Goal: Task Accomplishment & Management: Complete application form

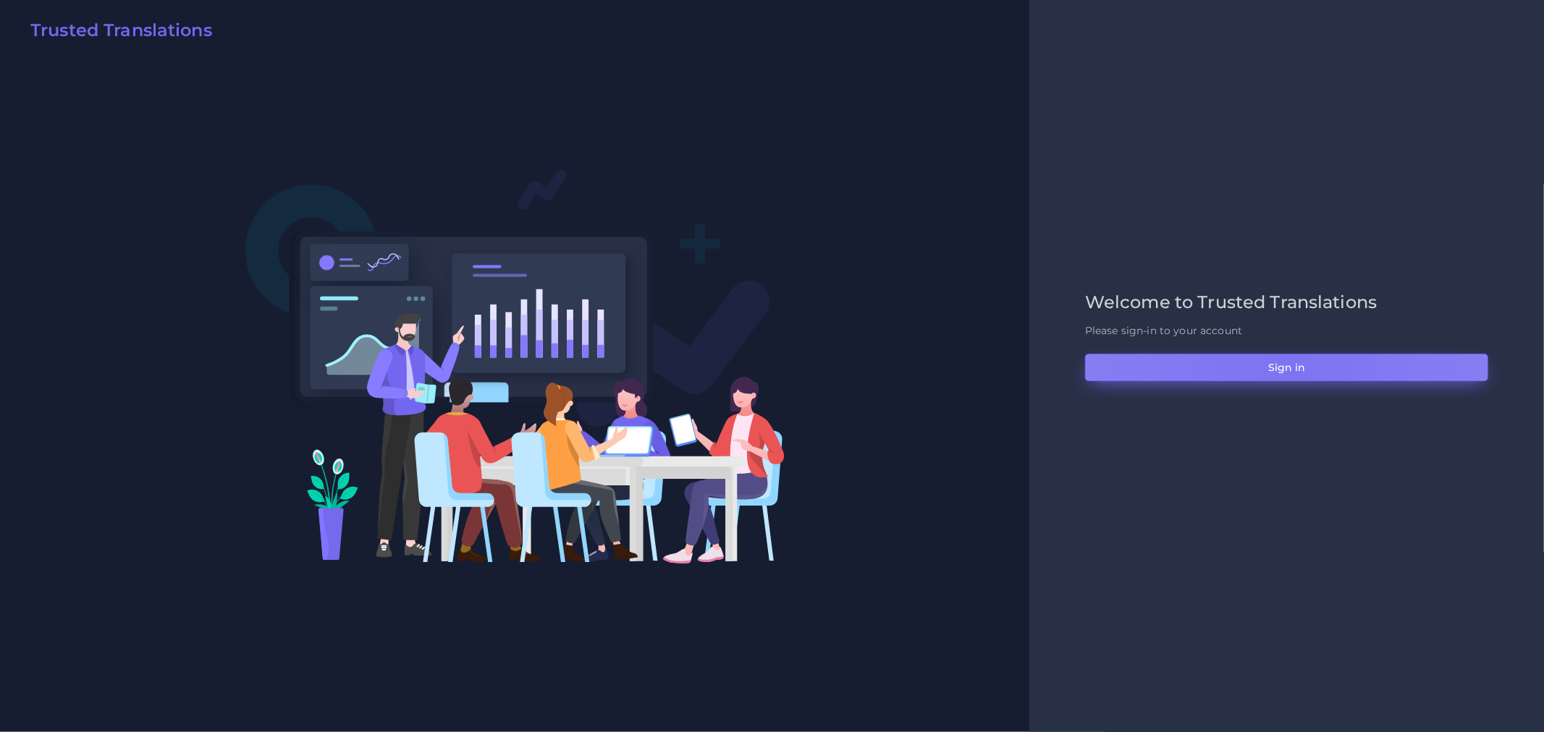
click at [1285, 370] on button "Sign in" at bounding box center [1286, 368] width 403 height 28
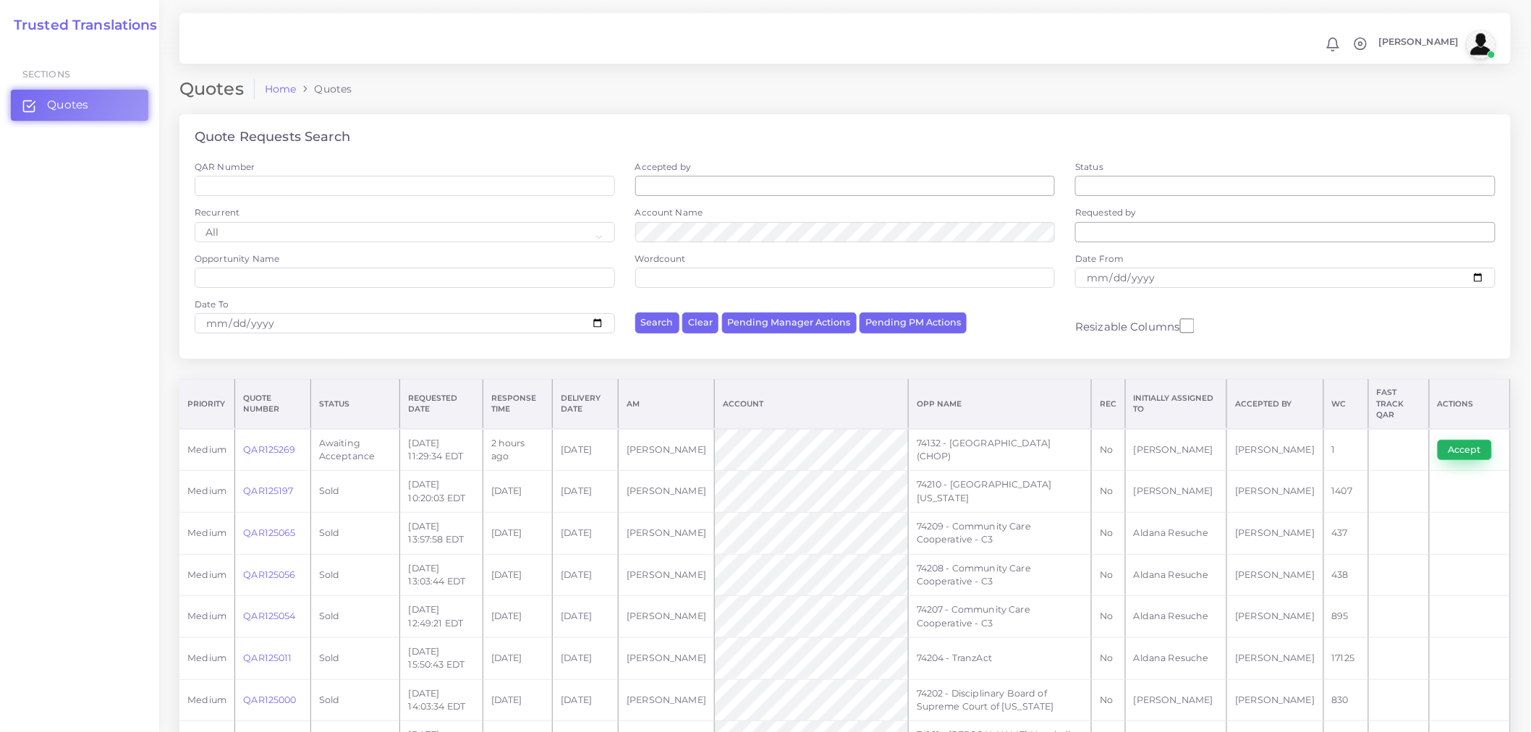
click at [1458, 441] on button "Accept" at bounding box center [1465, 450] width 54 height 20
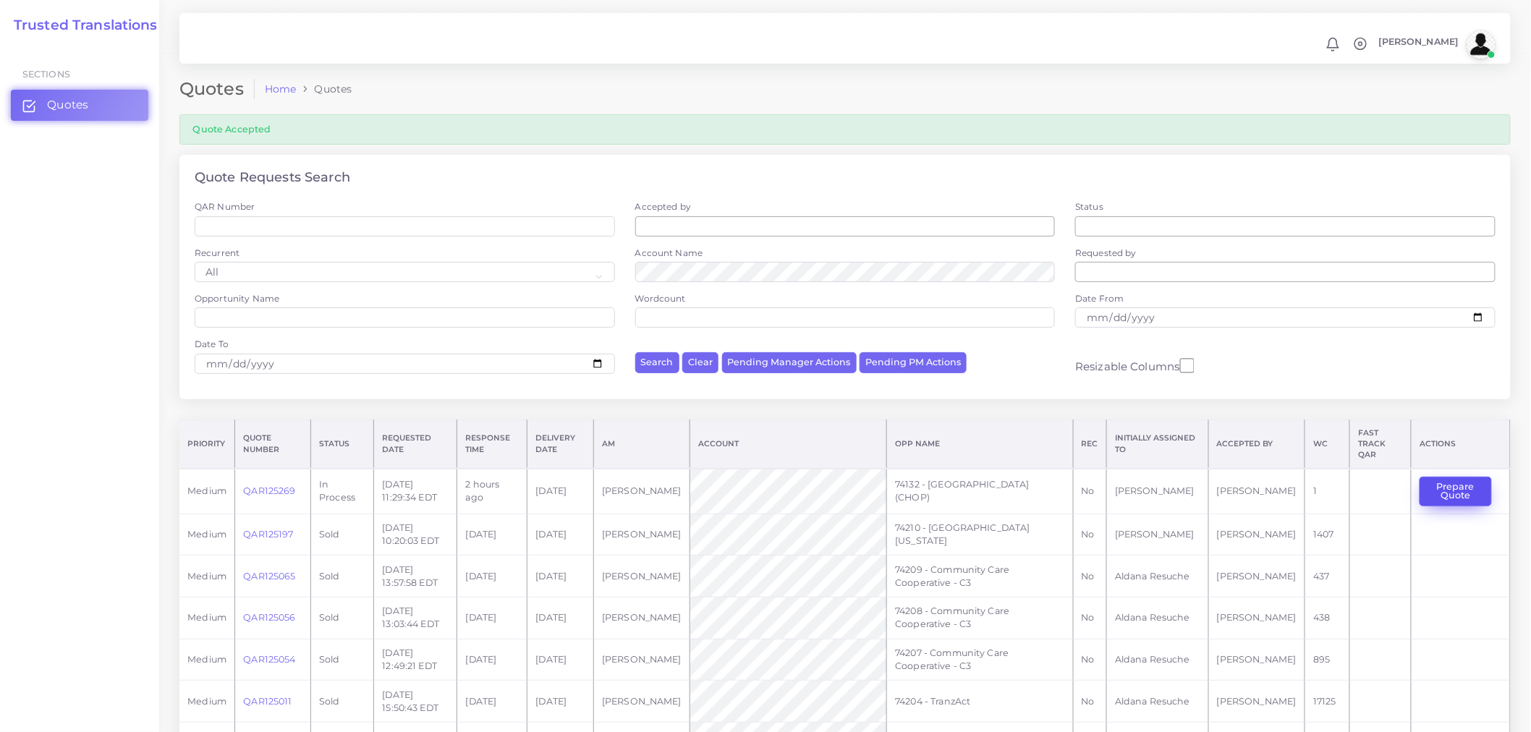
click at [1445, 477] on button "Prepare Quote" at bounding box center [1456, 492] width 72 height 30
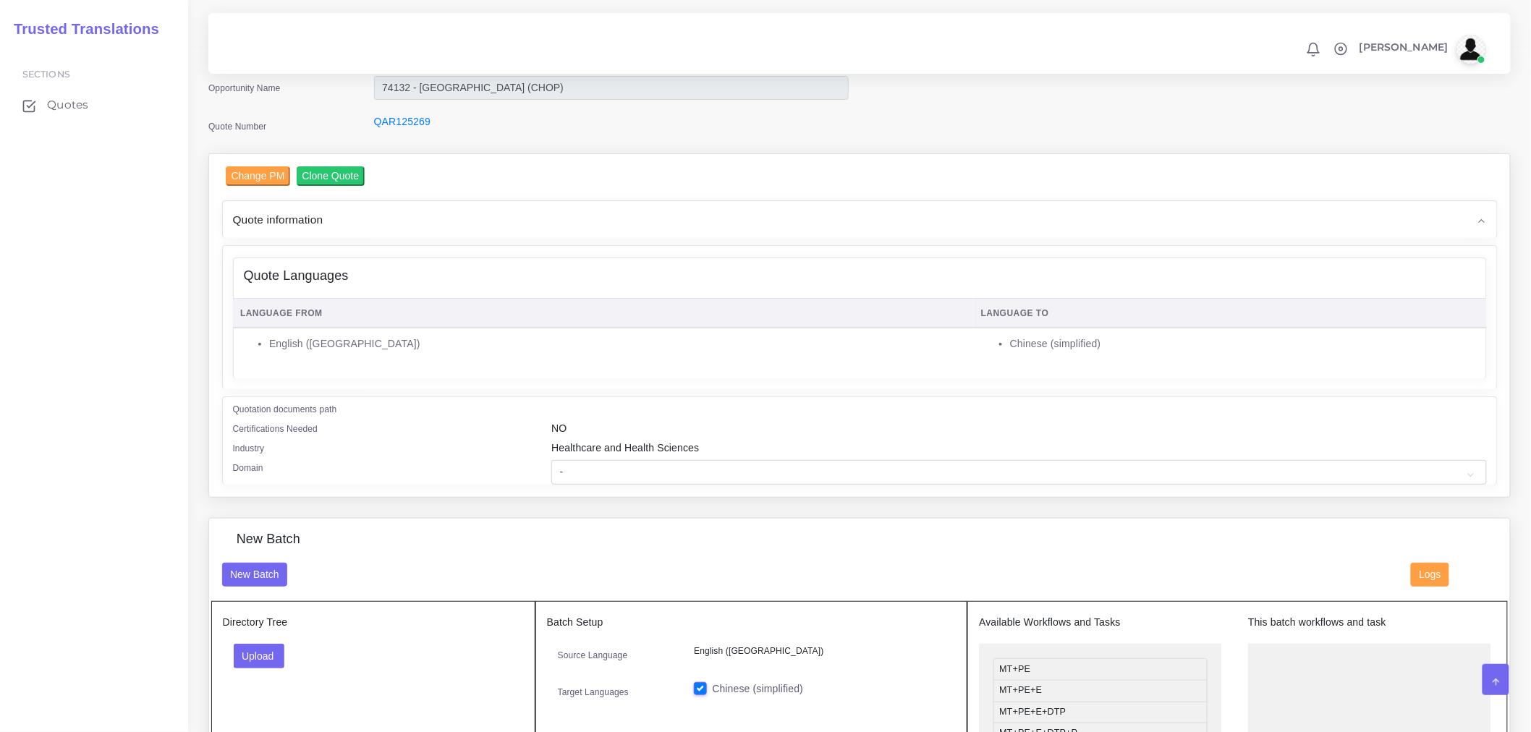
scroll to position [241, 0]
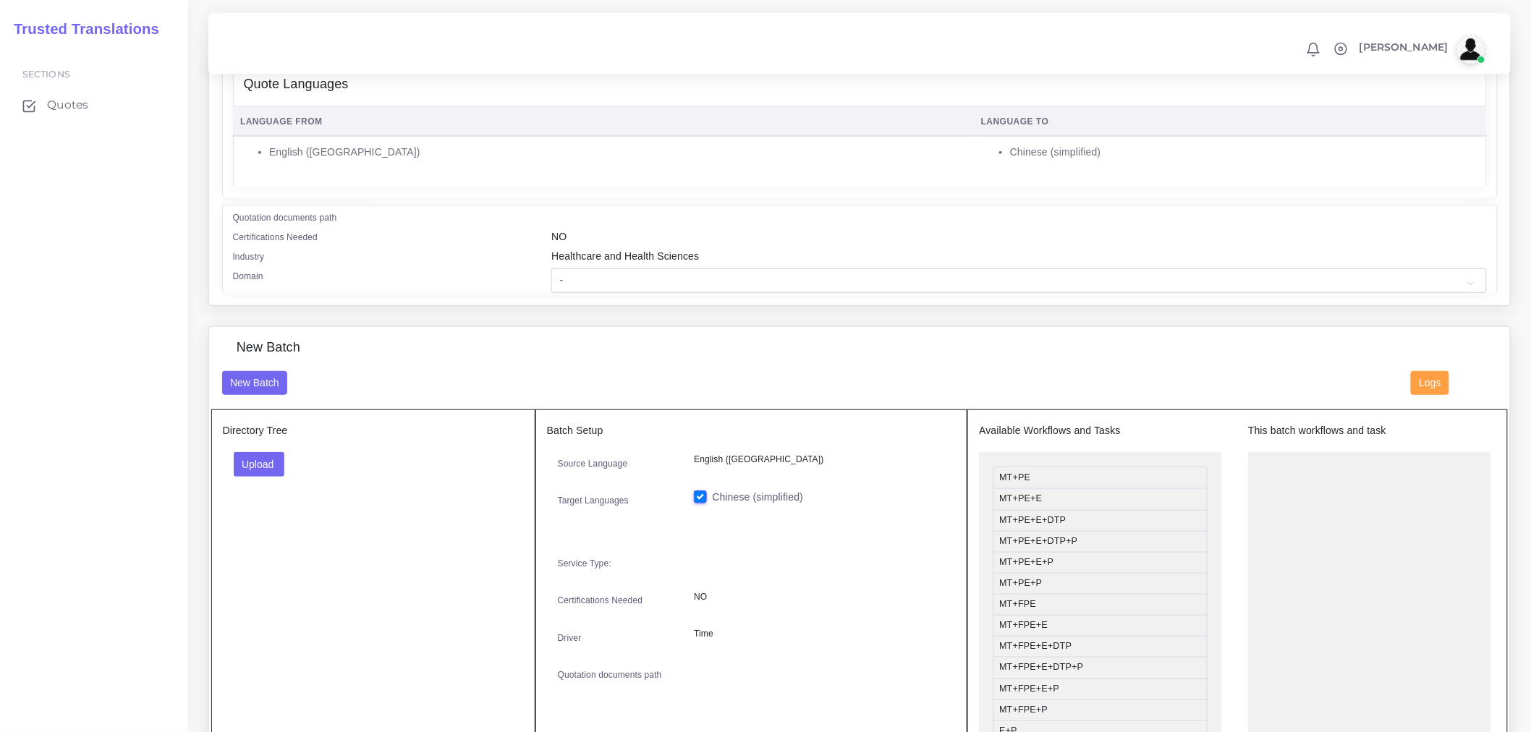
click at [255, 450] on div "Directory Tree Upload Folder Files un/check all" at bounding box center [373, 588] width 324 height 356
click at [263, 468] on button "Upload" at bounding box center [259, 464] width 51 height 25
click at [313, 510] on label "Files" at bounding box center [284, 519] width 100 height 18
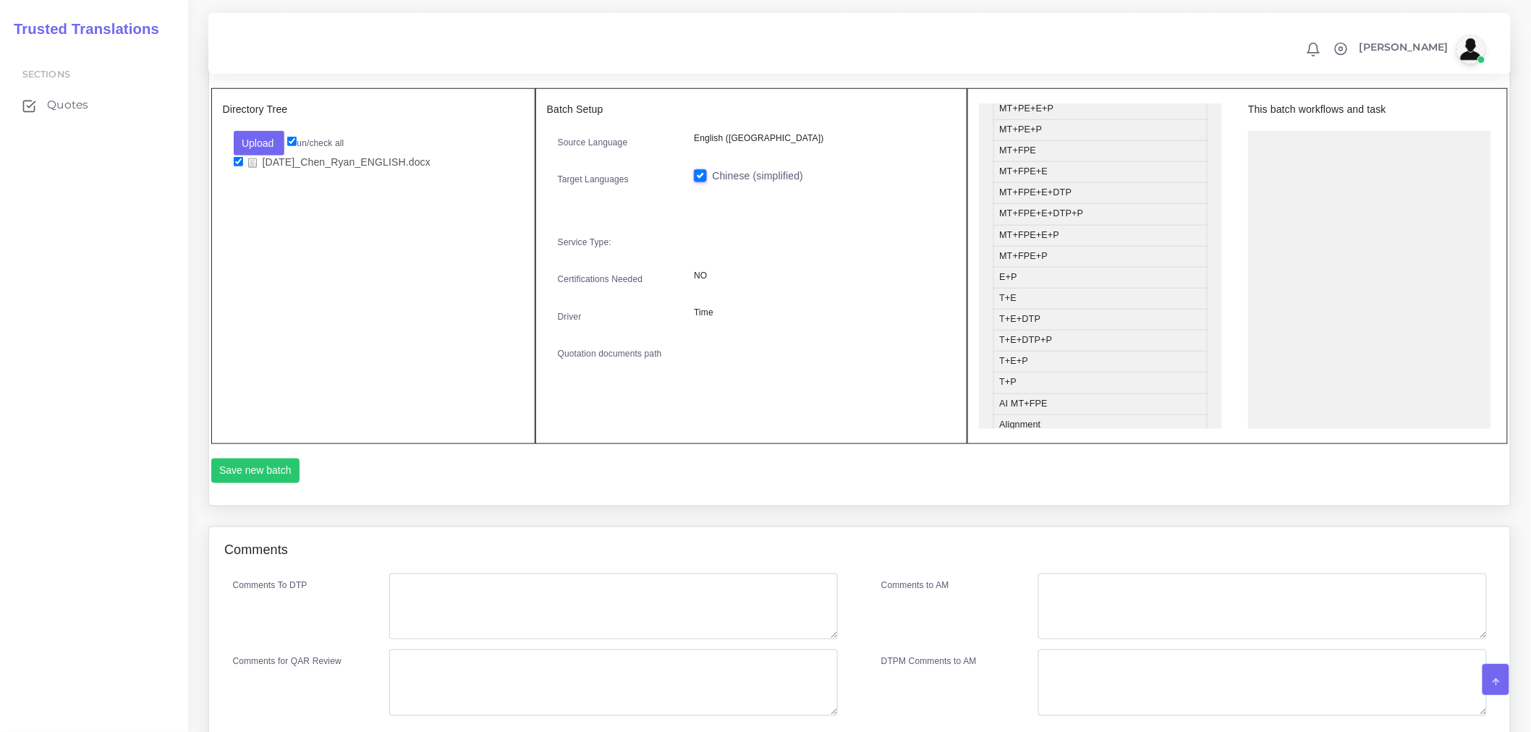
scroll to position [161, 0]
drag, startPoint x: 1029, startPoint y: 308, endPoint x: 1359, endPoint y: 130, distance: 374.6
click at [272, 469] on button "Save new batch" at bounding box center [255, 471] width 89 height 25
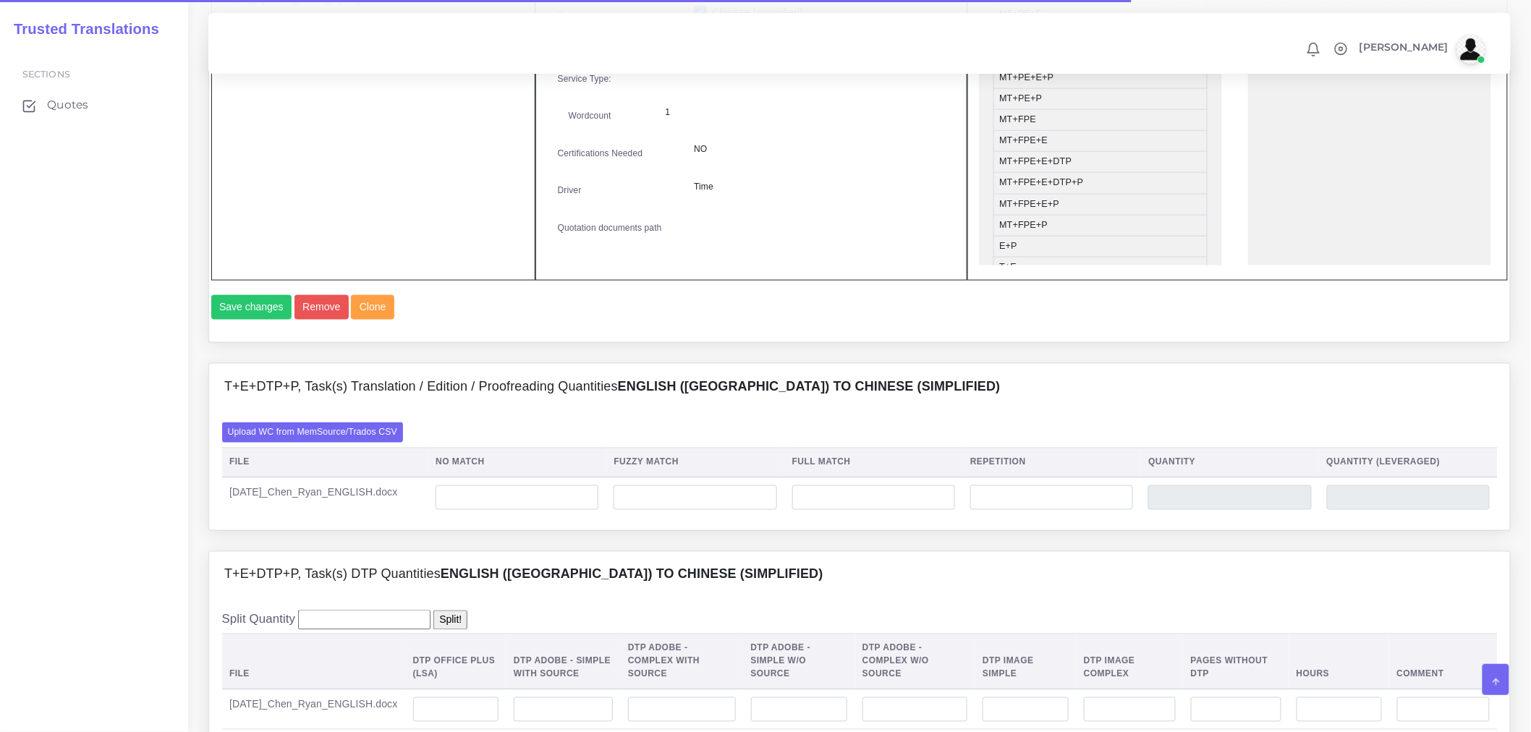
scroll to position [804, 0]
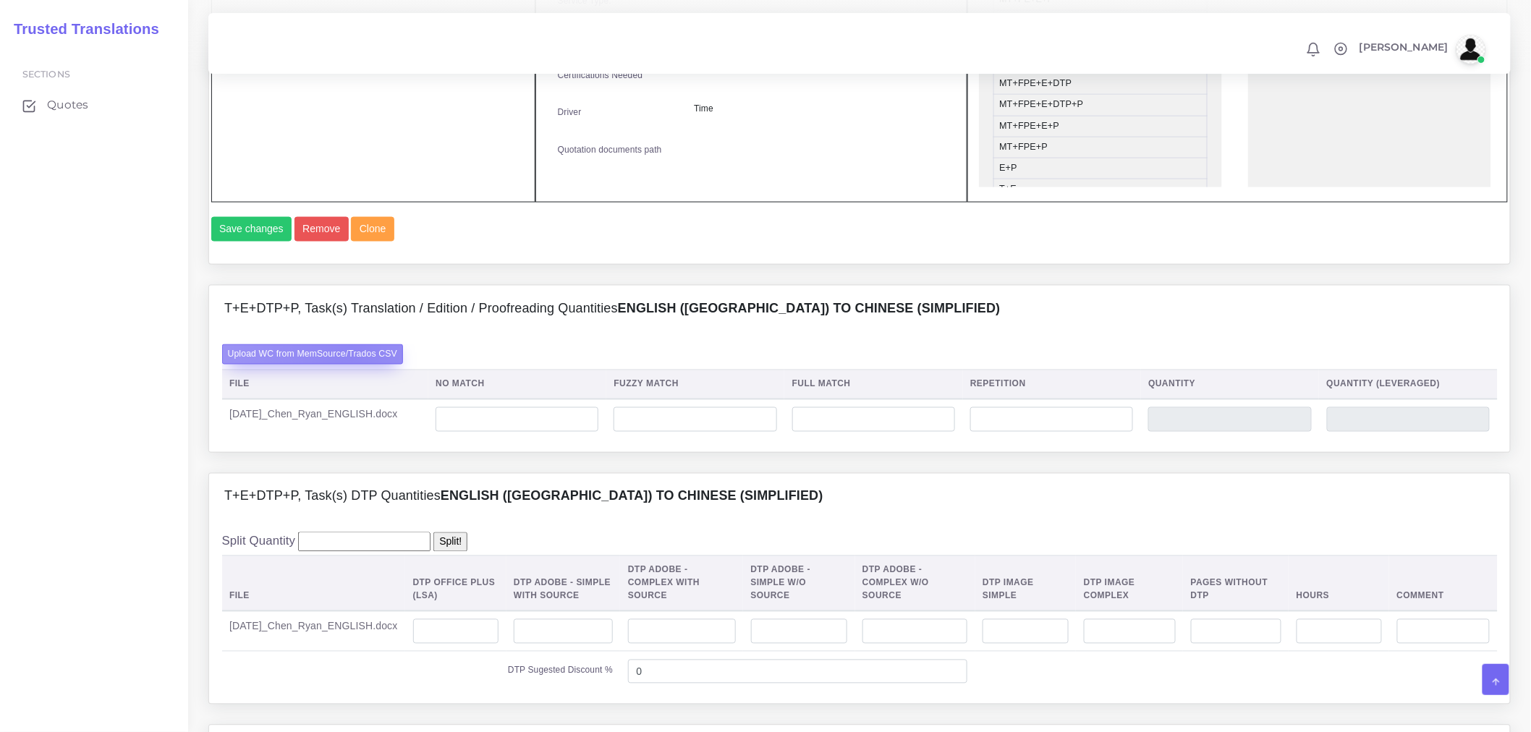
click at [350, 350] on label "Upload WC from MemSource/Trados CSV" at bounding box center [313, 355] width 182 height 20
click at [0, 0] on input "Upload WC from MemSource/Trados CSV" at bounding box center [0, 0] width 0 height 0
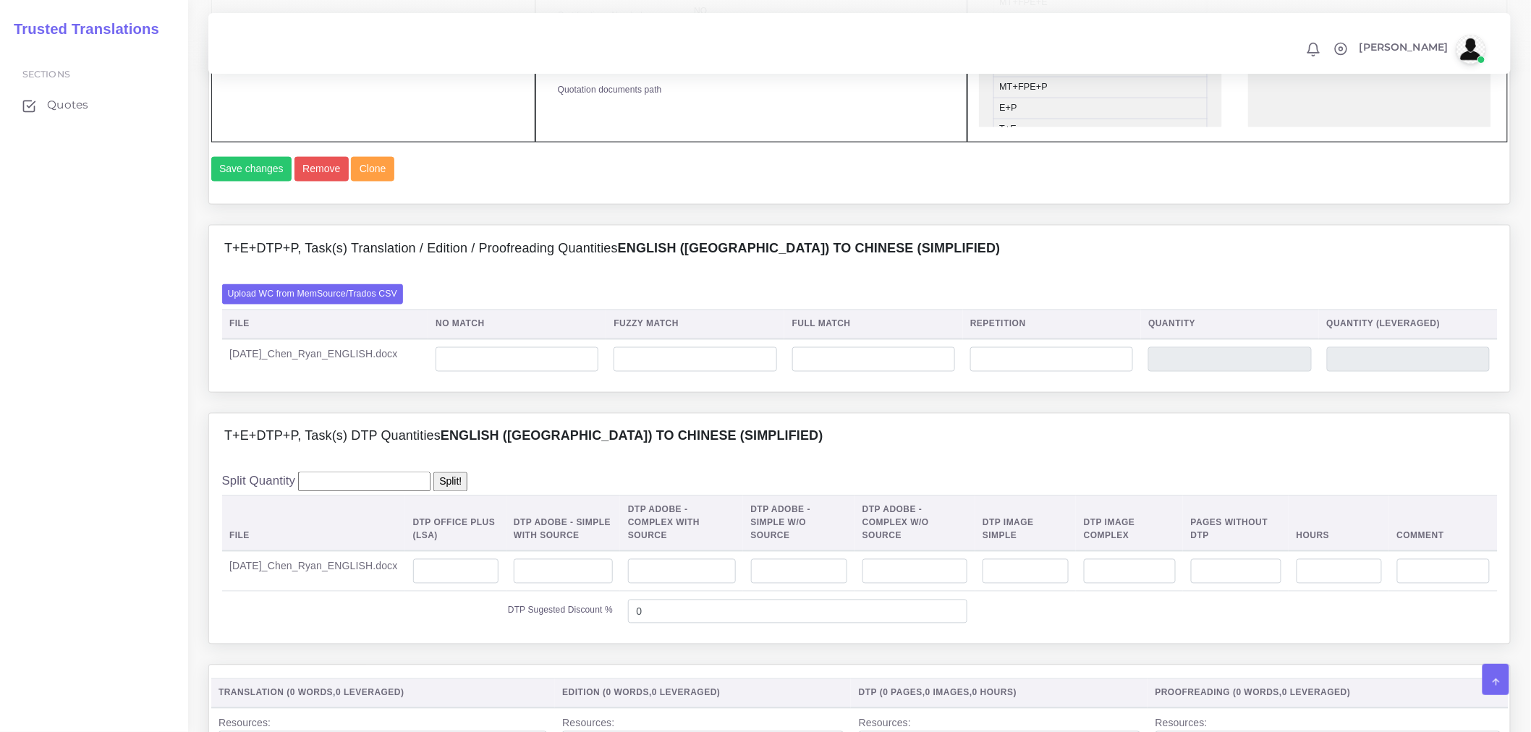
scroll to position [1045, 0]
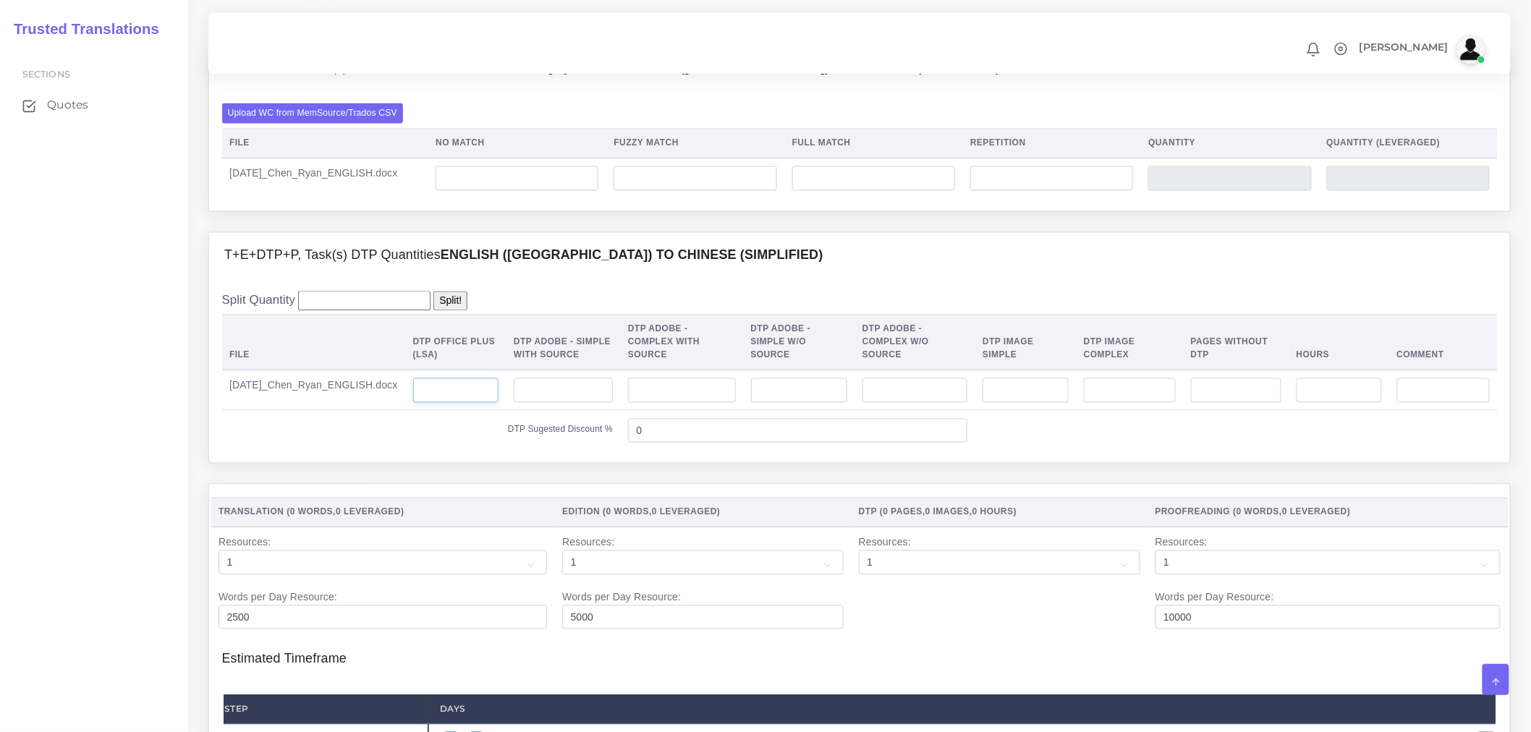
click at [488, 381] on input "number" at bounding box center [455, 391] width 85 height 25
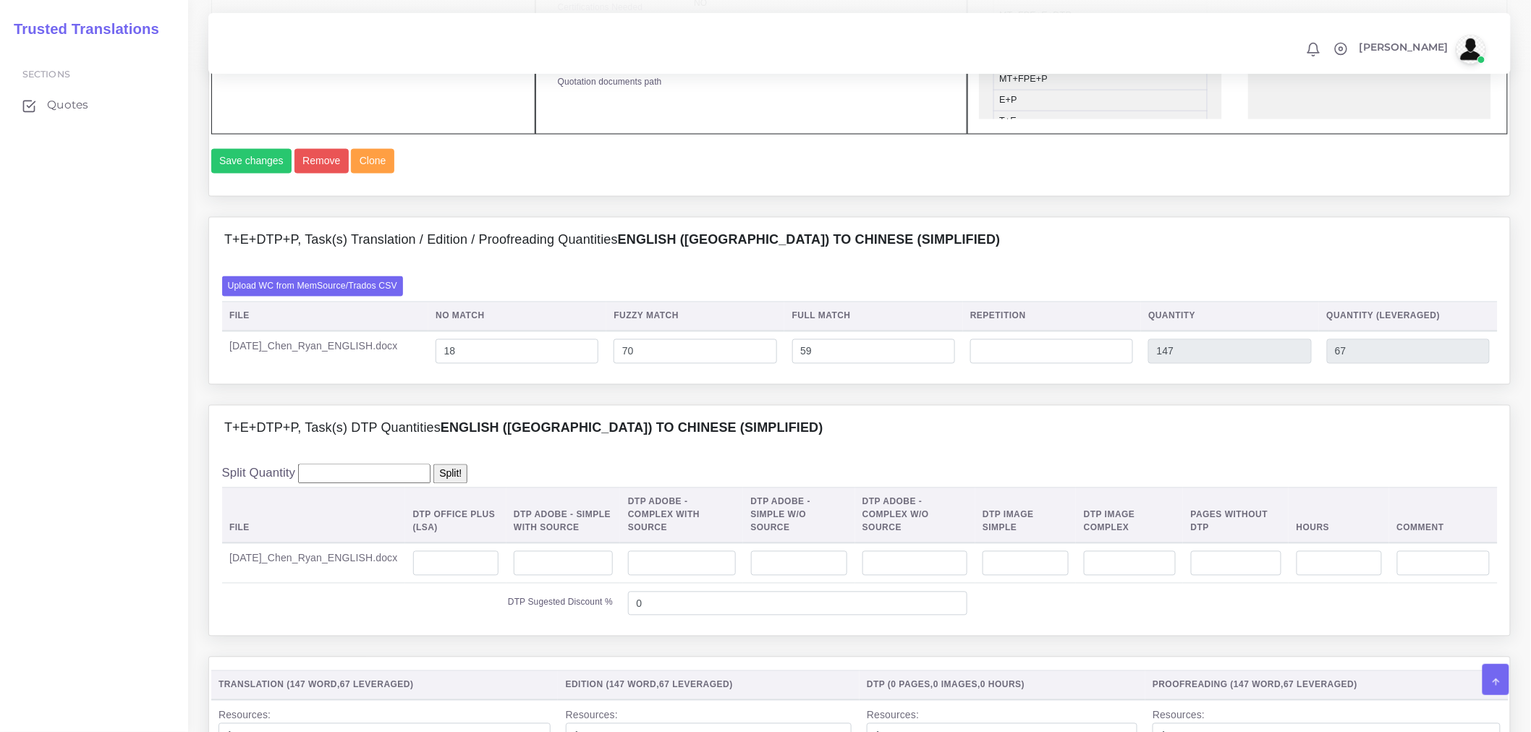
scroll to position [1125, 0]
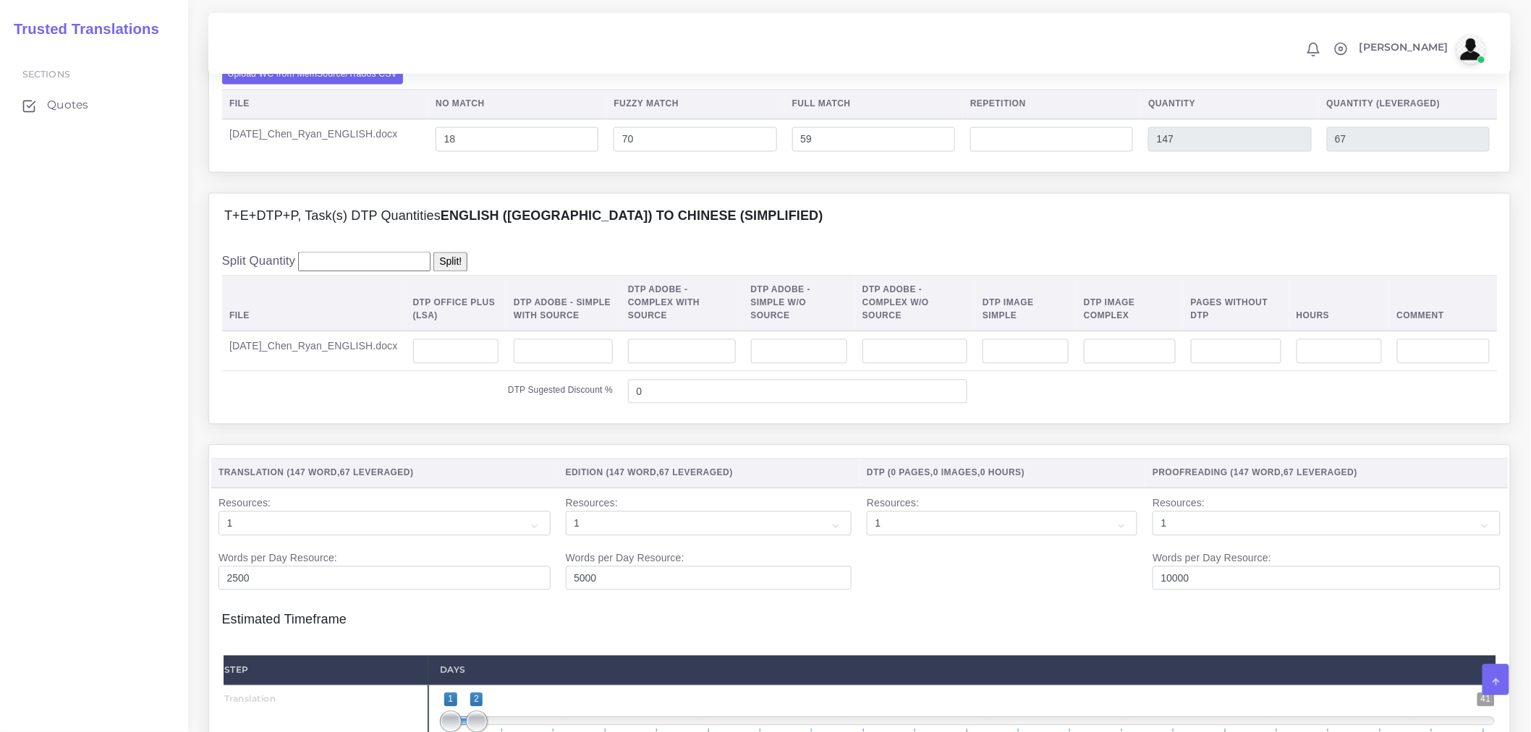
click at [450, 331] on td at bounding box center [455, 351] width 101 height 41
click at [453, 339] on input "number" at bounding box center [455, 351] width 85 height 25
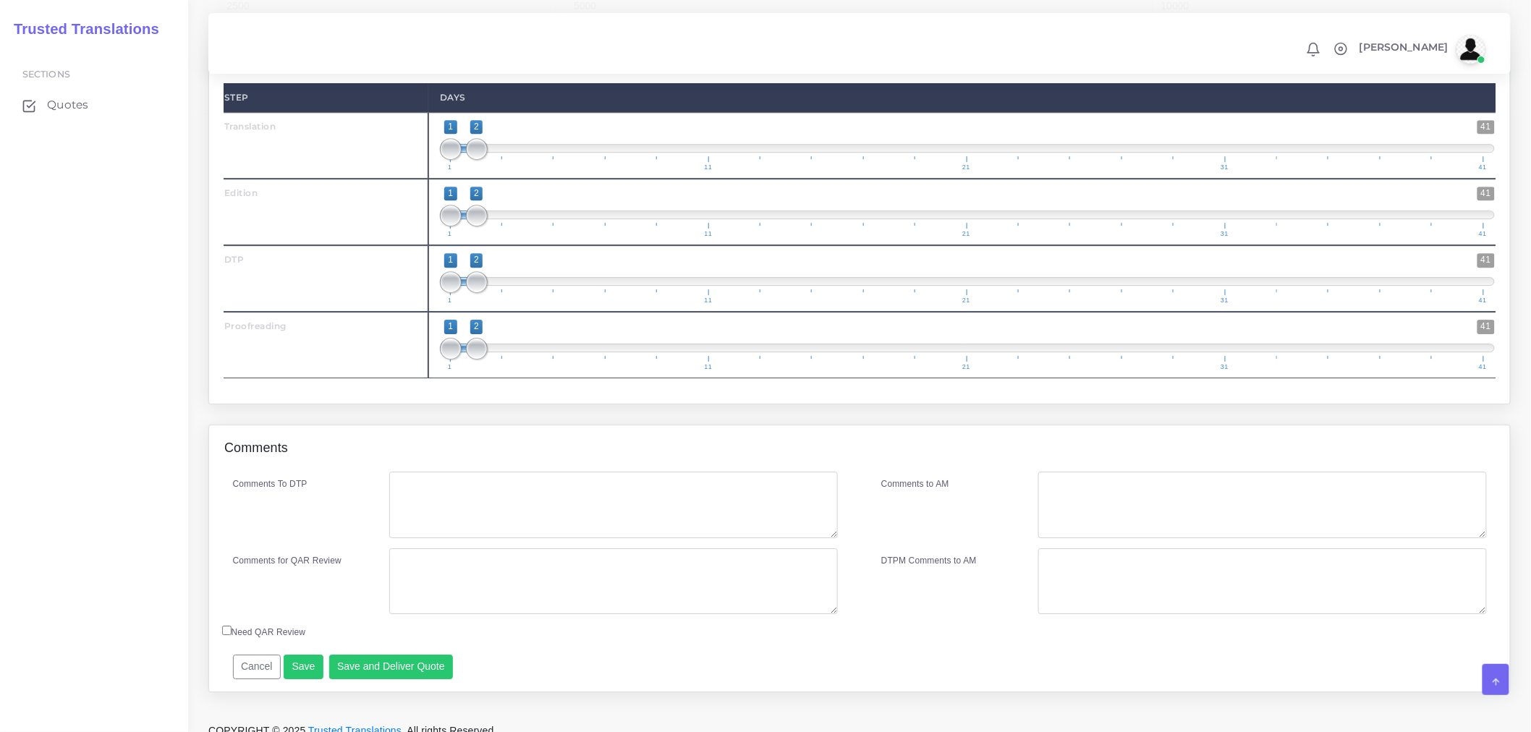
scroll to position [1699, 0]
type input "1"
click at [454, 483] on textarea "Comments To DTP" at bounding box center [613, 504] width 449 height 67
type textarea "DTP in Word"
drag, startPoint x: 520, startPoint y: 550, endPoint x: 400, endPoint y: 554, distance: 119.5
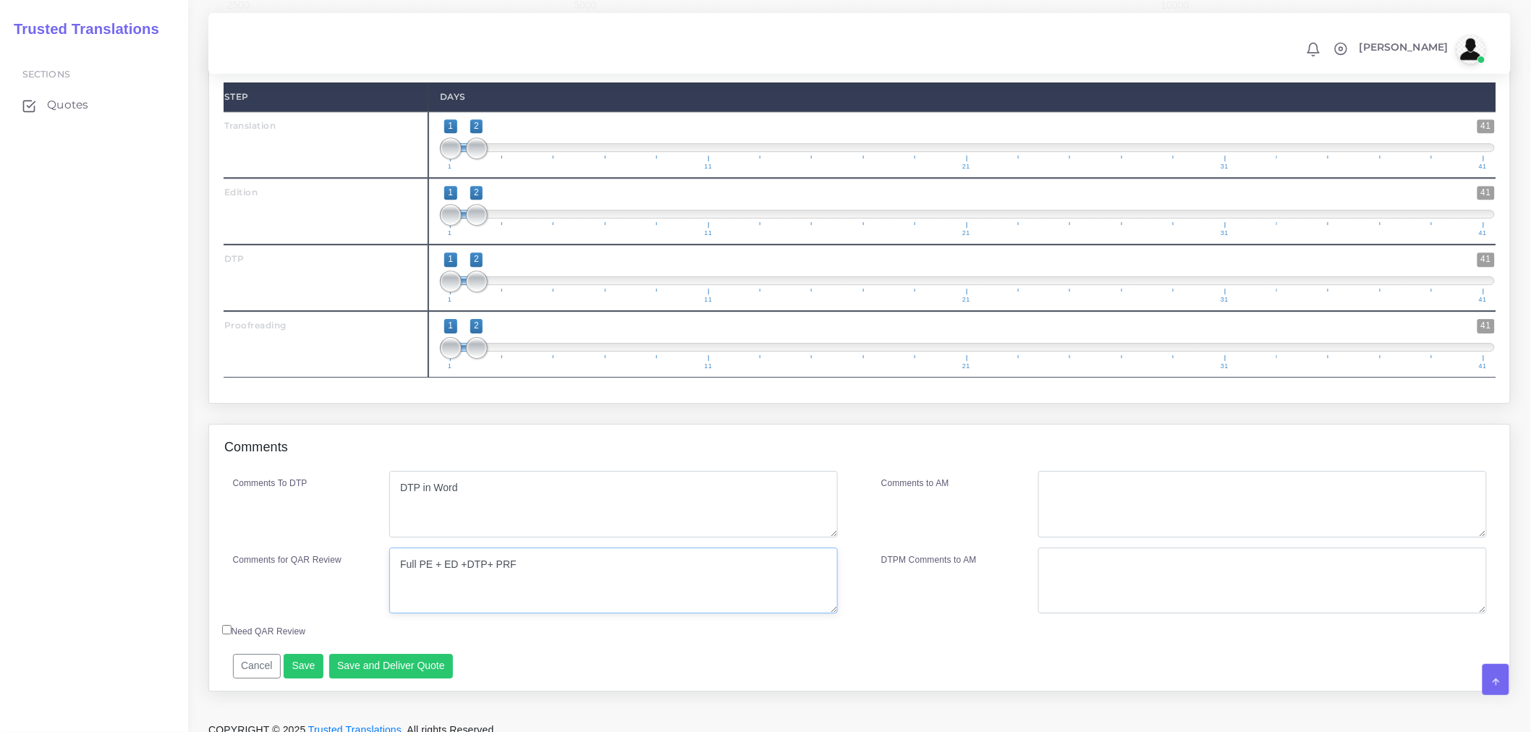
click at [400, 554] on textarea "Full PE + ED +DTP+ PRF" at bounding box center [613, 581] width 449 height 67
type textarea "Full PE + ED +DTP+ PRF"
click at [1073, 487] on textarea "Comments to AM" at bounding box center [1263, 504] width 449 height 67
paste textarea "Full PE + ED +DTP+ PRF"
type textarea "Full PE + ED +DTP+ PRF"
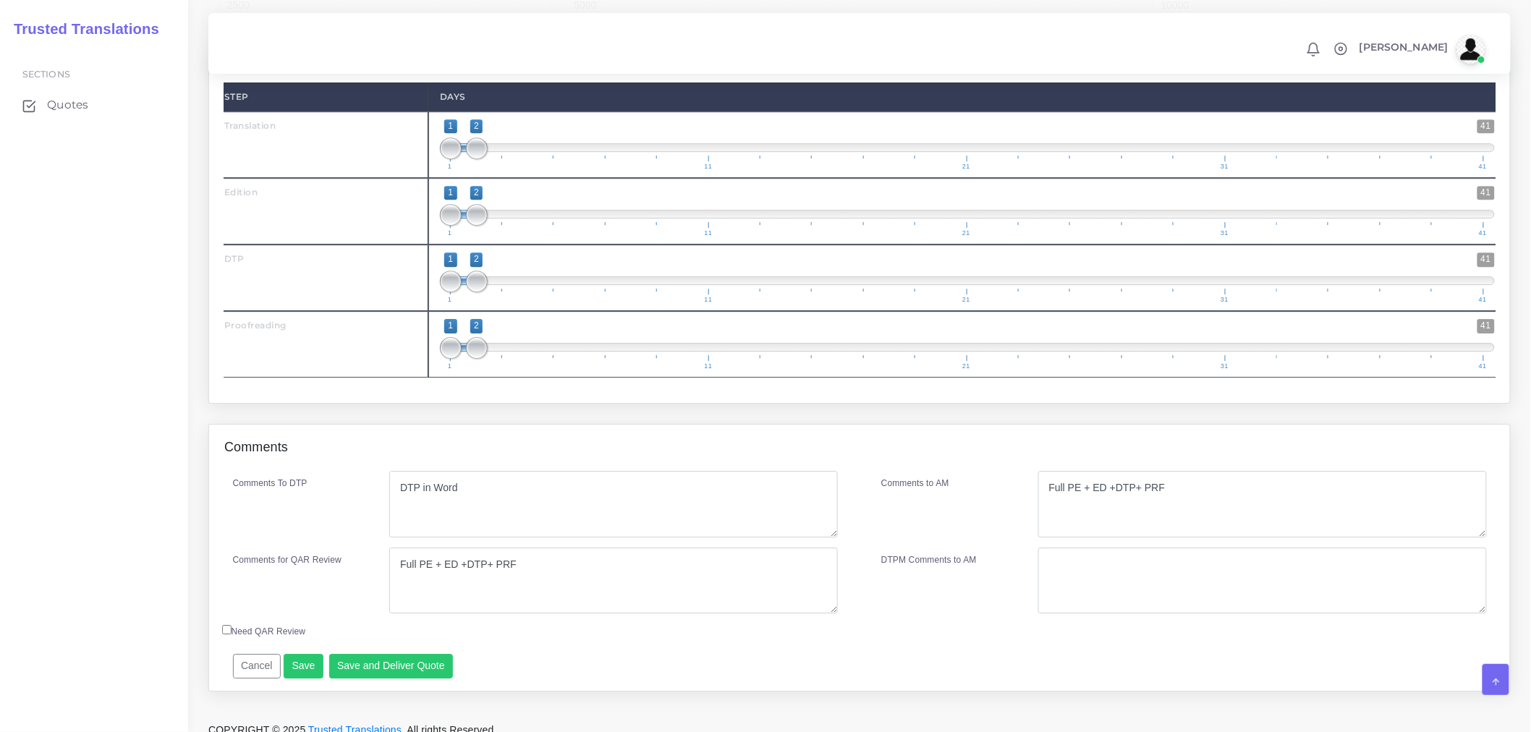
click at [967, 516] on div "Comments to AM" at bounding box center [949, 504] width 157 height 67
click at [379, 654] on button "Save and Deliver Quote" at bounding box center [391, 666] width 124 height 25
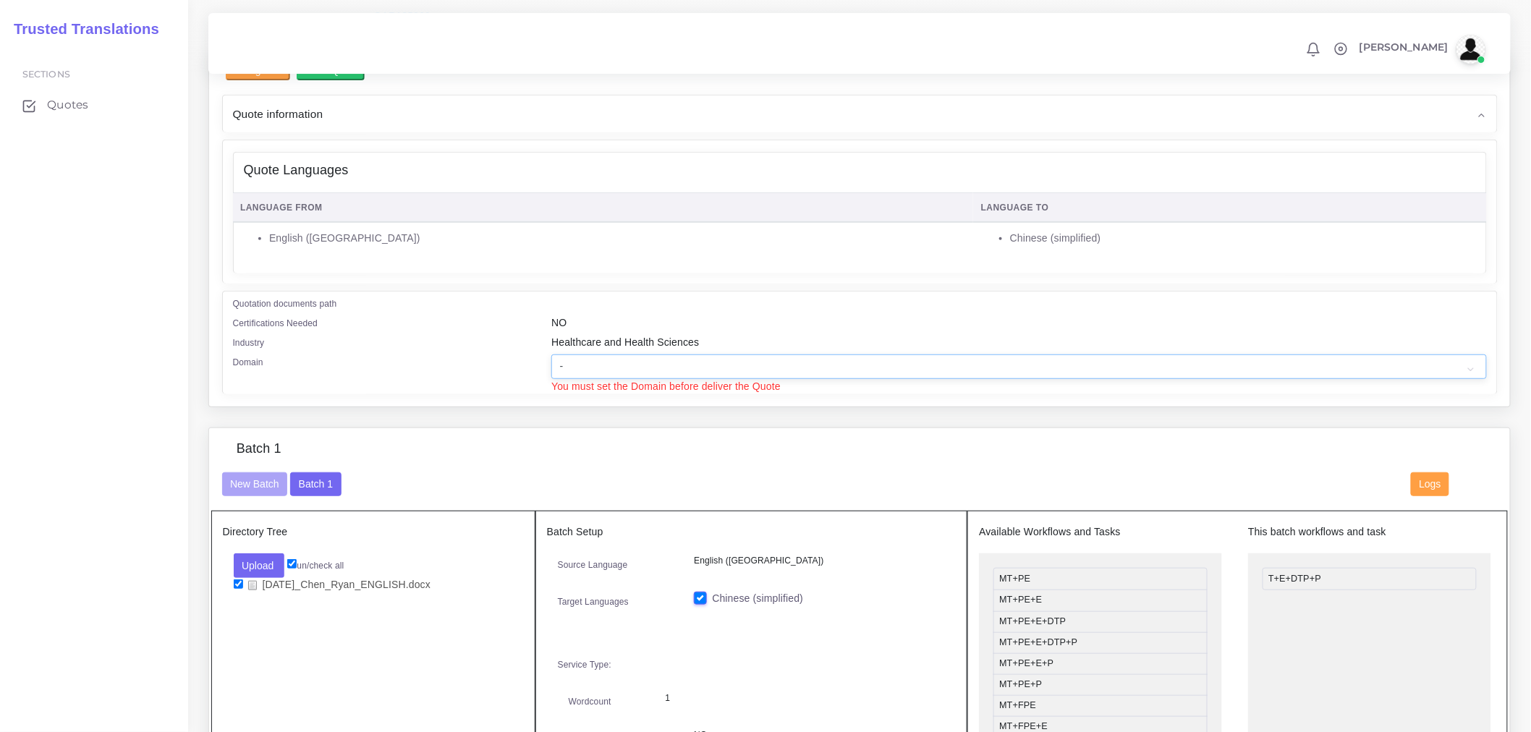
click at [672, 372] on select "- Advertising and Media Agriculture, Forestry and Fishing Architecture, Buildin…" at bounding box center [1018, 367] width 935 height 25
select select "Healthcare and Health Sciences"
click at [551, 355] on select "- Advertising and Media Agriculture, Forestry and Fishing Architecture, Buildin…" at bounding box center [1018, 367] width 935 height 25
click at [735, 441] on div "Batch 1" at bounding box center [860, 456] width 1298 height 31
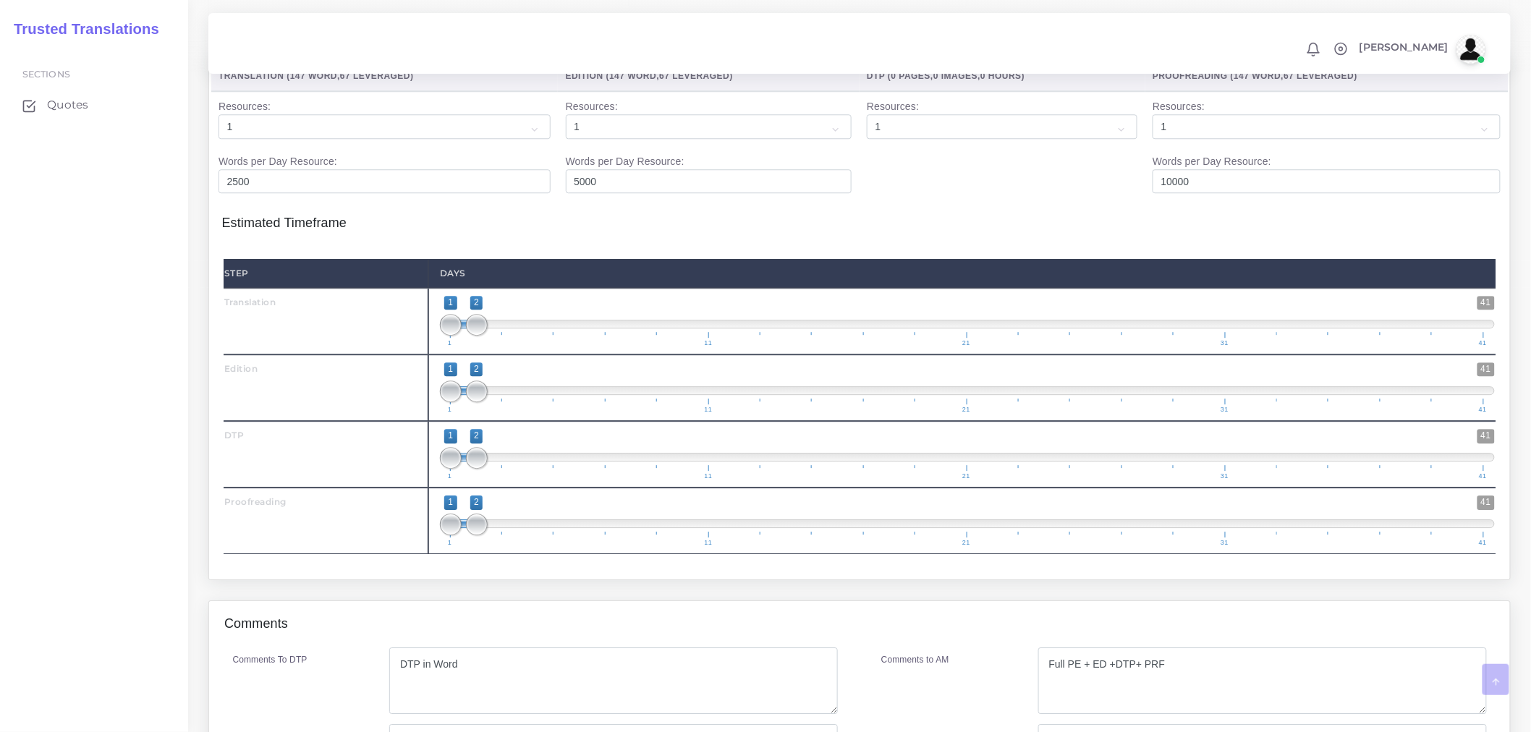
scroll to position [1715, 0]
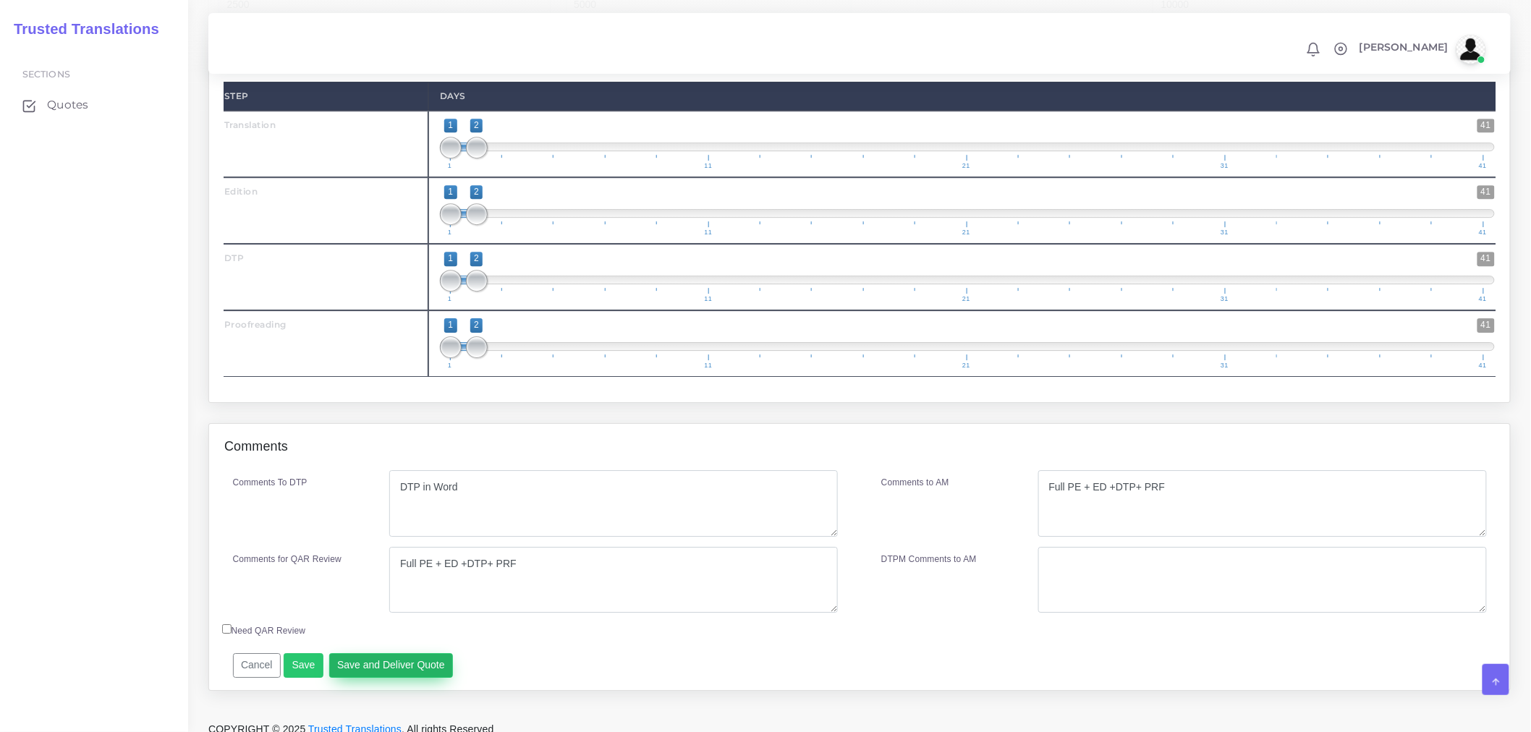
click at [370, 656] on button "Save and Deliver Quote" at bounding box center [391, 666] width 124 height 25
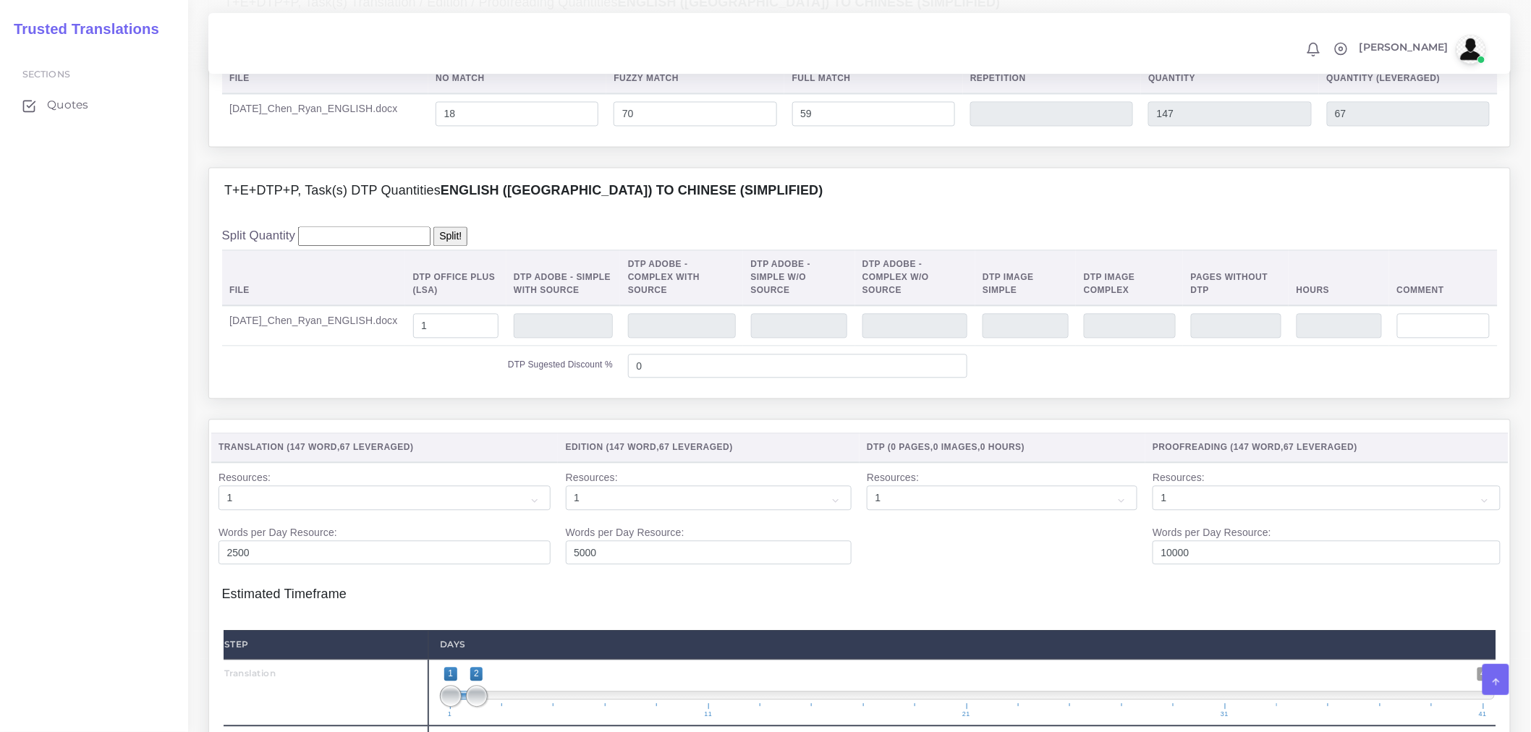
scroll to position [910, 0]
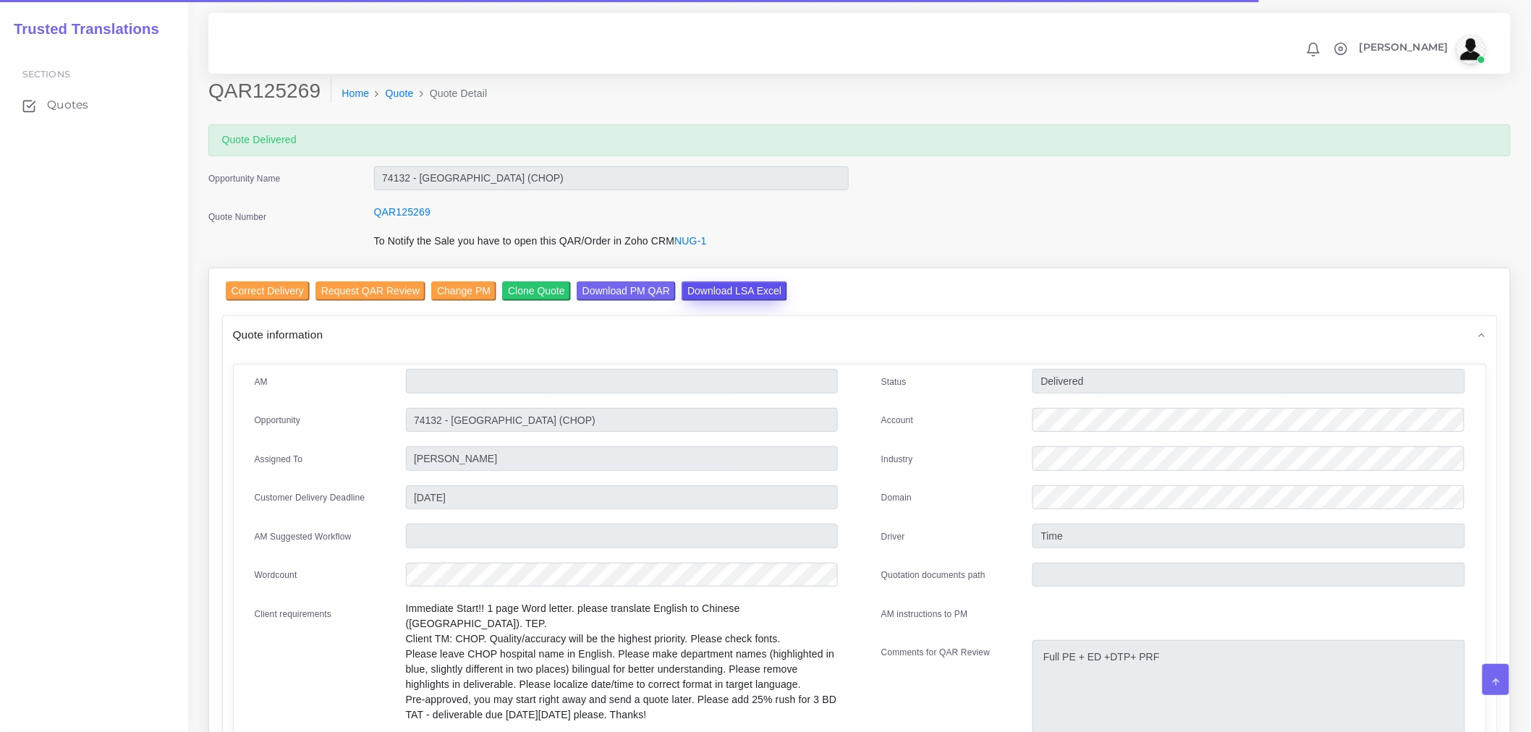
click at [682, 293] on input "Download LSA Excel" at bounding box center [735, 292] width 106 height 20
